Goal: Task Accomplishment & Management: Use online tool/utility

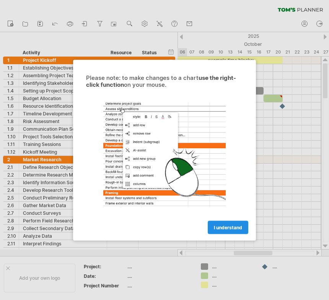
click at [231, 229] on span "I understand" at bounding box center [228, 228] width 28 height 6
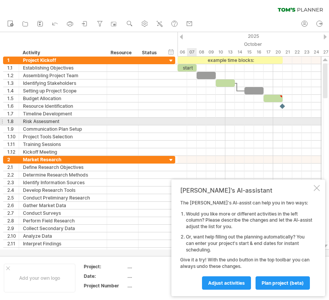
click at [196, 124] on div at bounding box center [249, 122] width 144 height 8
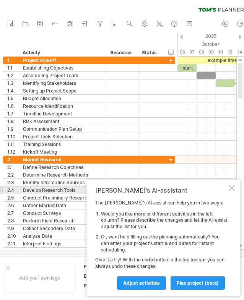
click at [231, 188] on div at bounding box center [232, 188] width 6 height 6
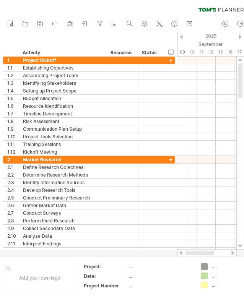
drag, startPoint x: 207, startPoint y: 254, endPoint x: 188, endPoint y: 252, distance: 19.3
click at [188, 252] on div at bounding box center [200, 253] width 29 height 5
click at [172, 60] on div at bounding box center [171, 60] width 7 height 7
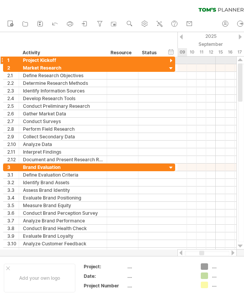
click at [172, 60] on div at bounding box center [171, 60] width 7 height 7
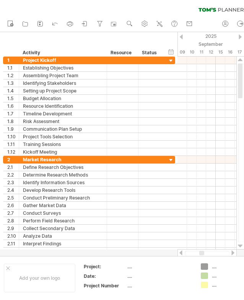
click at [171, 253] on div at bounding box center [122, 144] width 244 height 224
click at [38, 52] on div "Activity" at bounding box center [63, 53] width 80 height 8
drag, startPoint x: 49, startPoint y: 53, endPoint x: 7, endPoint y: 52, distance: 41.3
click at [7, 52] on div "******** Activity ******** Resource ****** Status" at bounding box center [83, 53] width 160 height 8
